Goal: Book appointment/travel/reservation

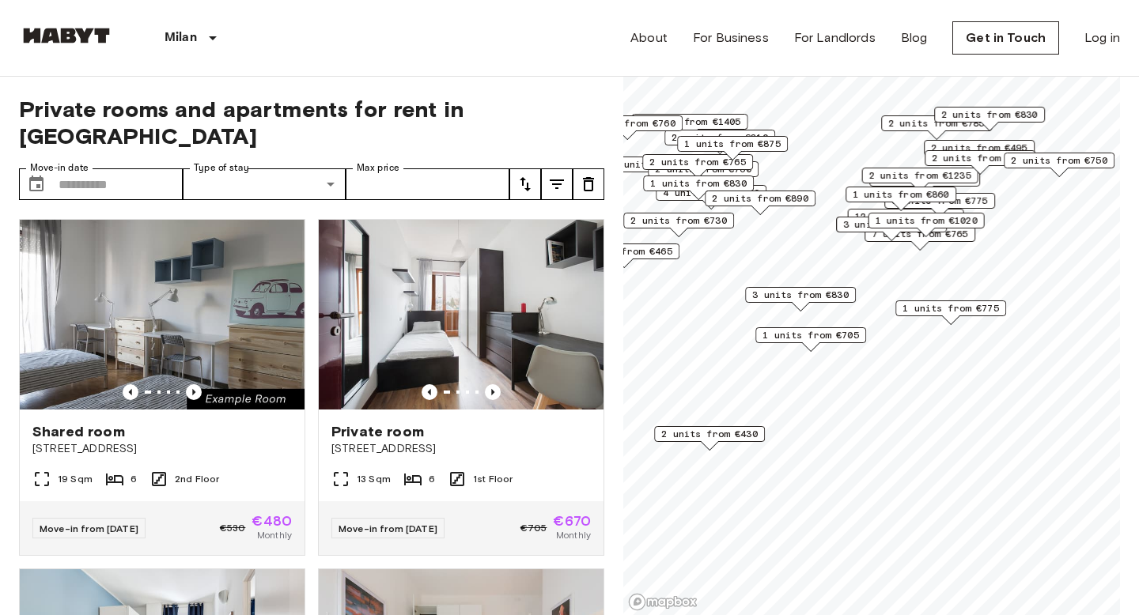
click at [895, 320] on div "1 units from €775" at bounding box center [950, 313] width 111 height 25
